Goal: Information Seeking & Learning: Learn about a topic

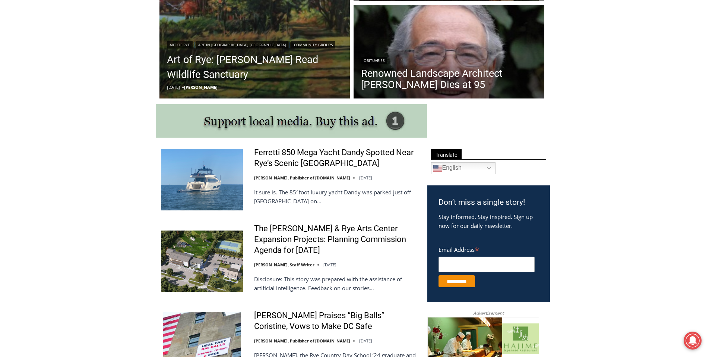
scroll to position [397, 0]
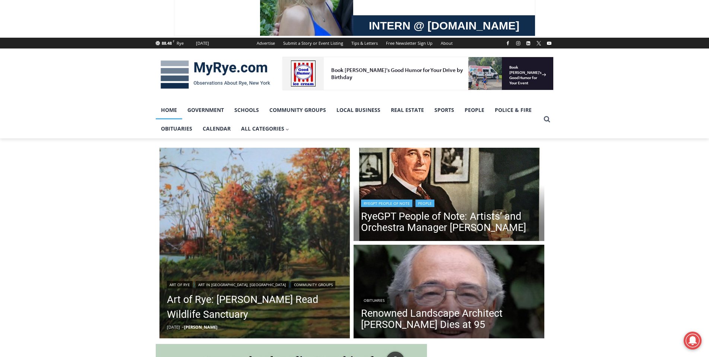
scroll to position [149, 0]
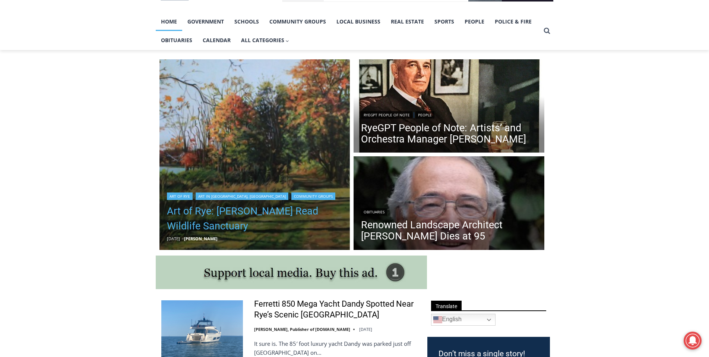
click at [232, 205] on link "Art of Rye: [PERSON_NAME] Read Wildlife Sanctuary" at bounding box center [255, 218] width 176 height 30
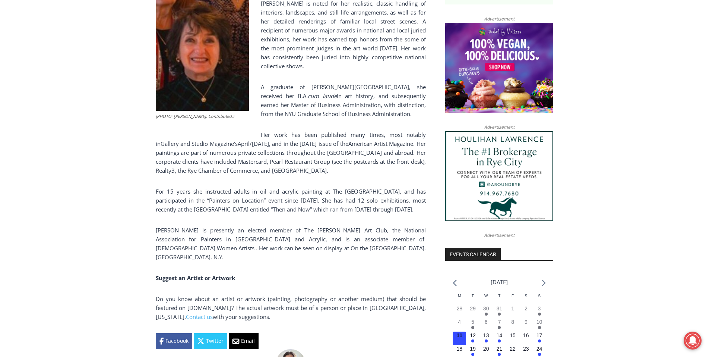
scroll to position [596, 0]
